Goal: Task Accomplishment & Management: Use online tool/utility

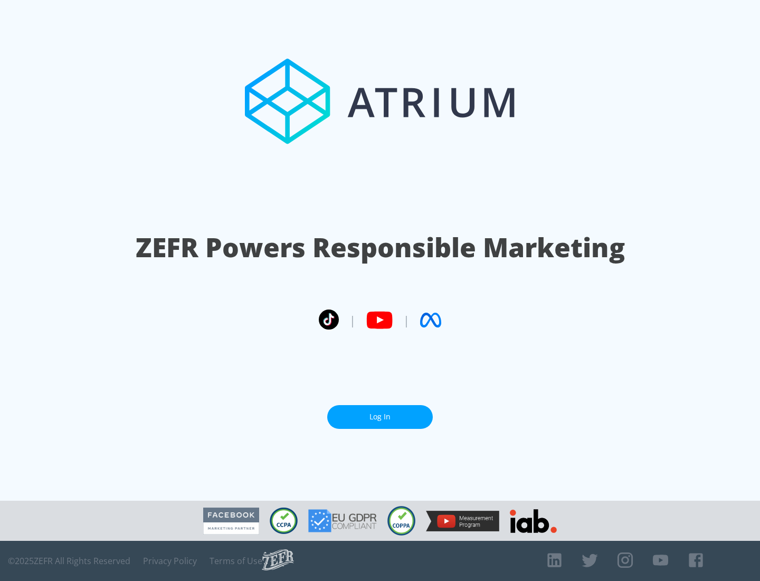
click at [380, 412] on link "Log In" at bounding box center [380, 417] width 106 height 24
